Goal: Navigation & Orientation: Find specific page/section

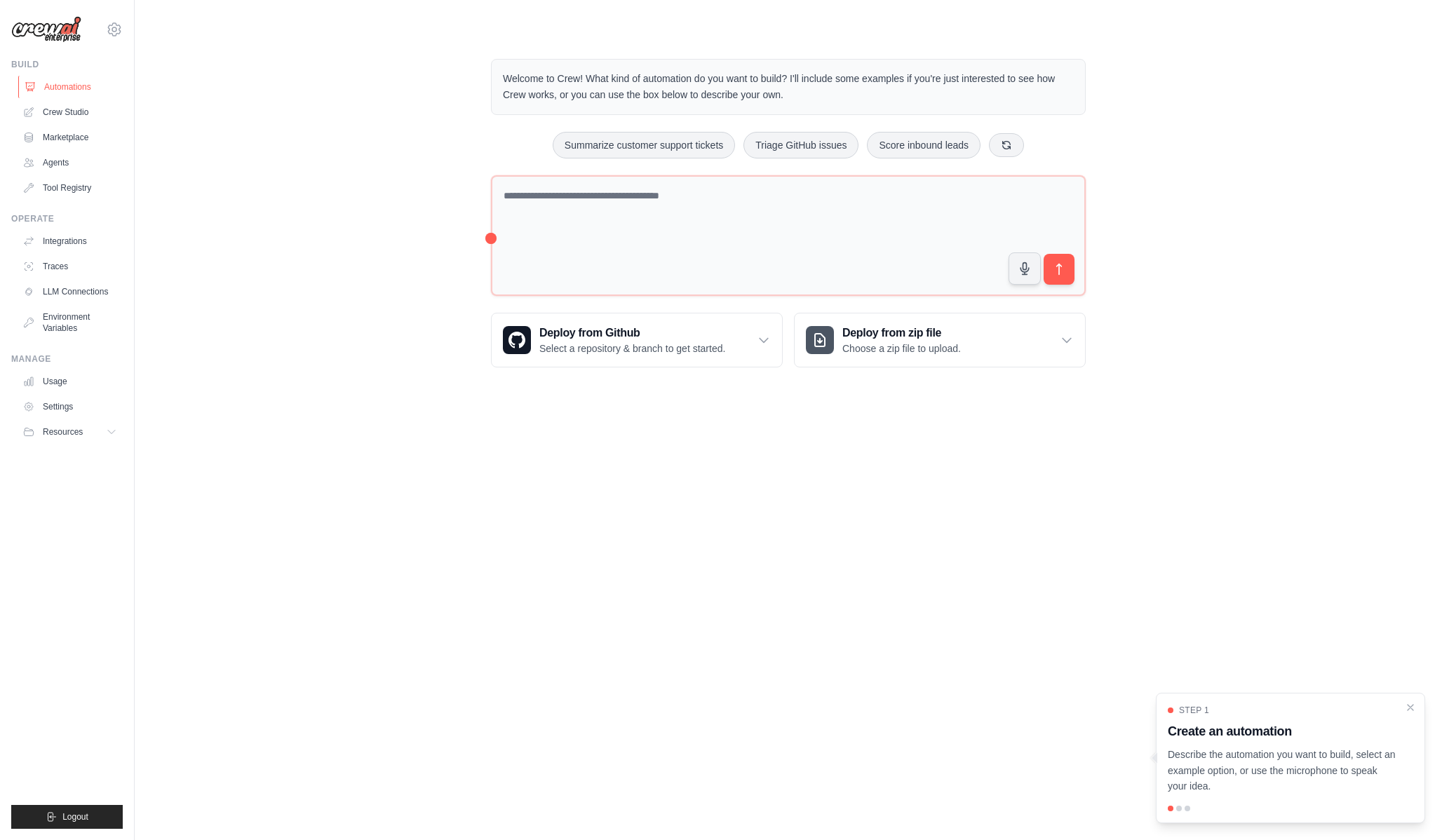
click at [78, 95] on link "Automations" at bounding box center [71, 87] width 106 height 22
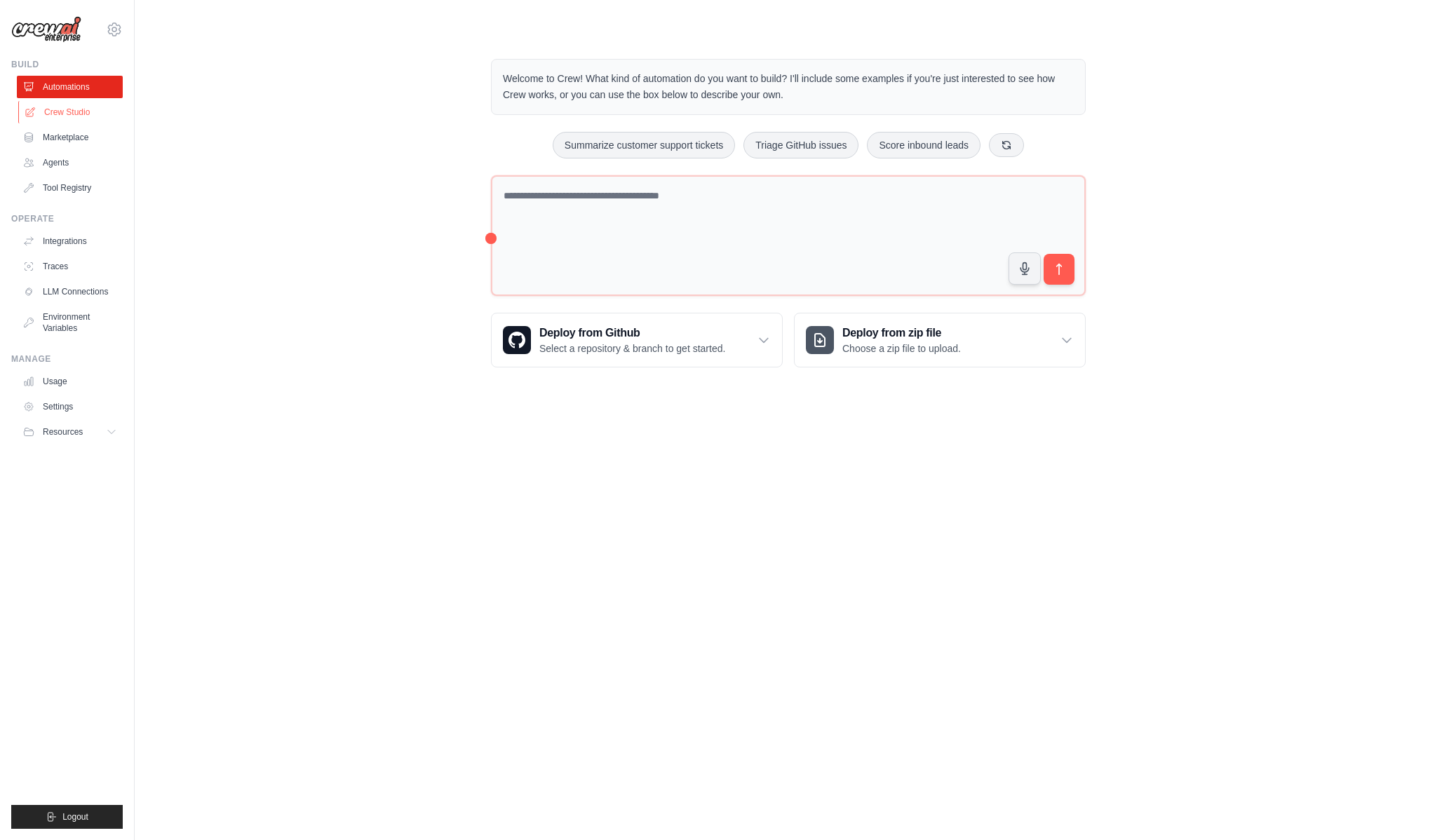
click at [77, 116] on link "Crew Studio" at bounding box center [71, 112] width 106 height 22
